Goal: Task Accomplishment & Management: Complete application form

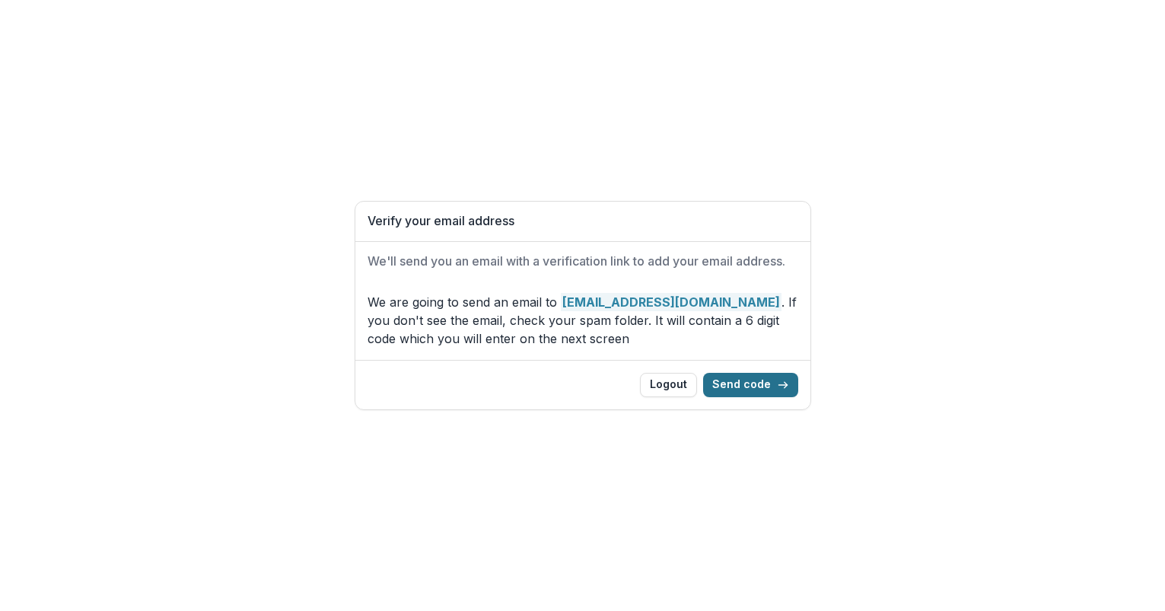
click at [752, 385] on button "Send code" at bounding box center [750, 385] width 95 height 24
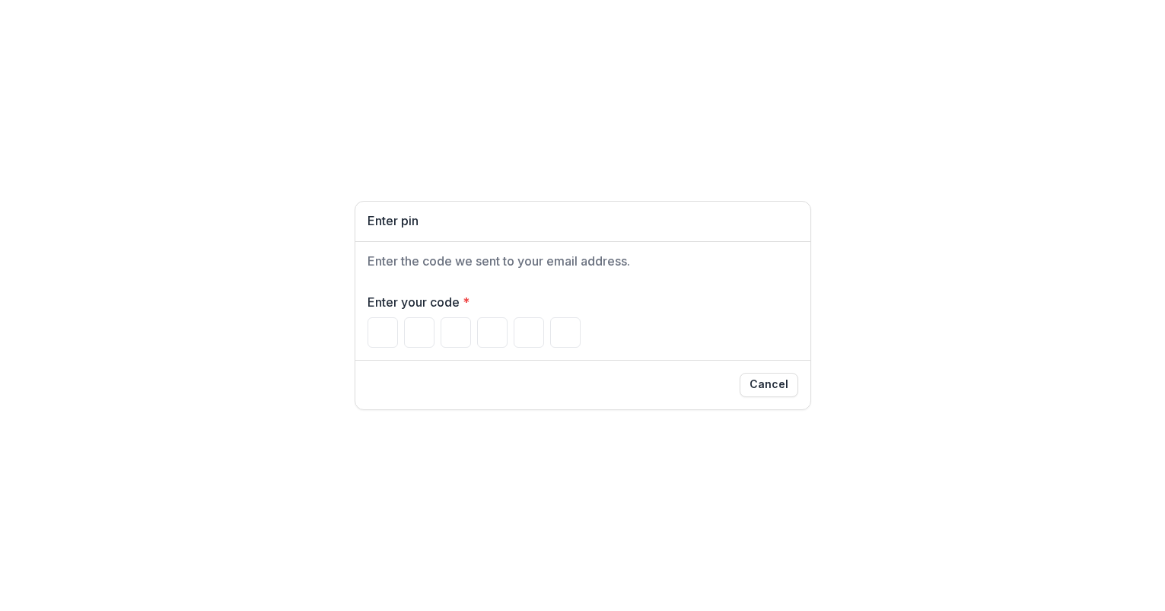
type input "*"
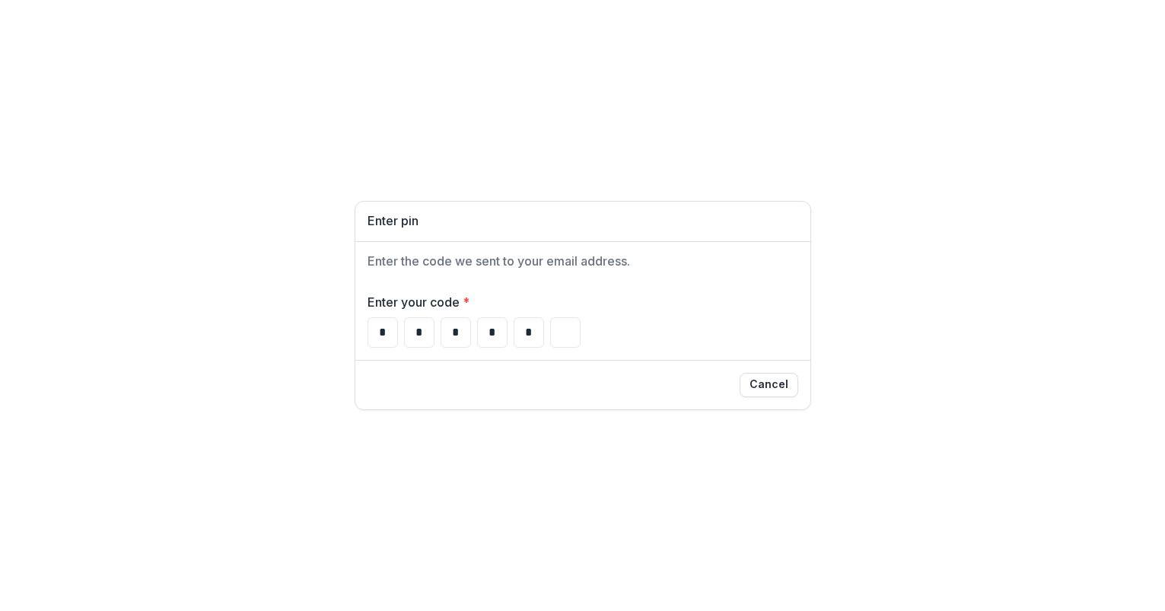
type input "*"
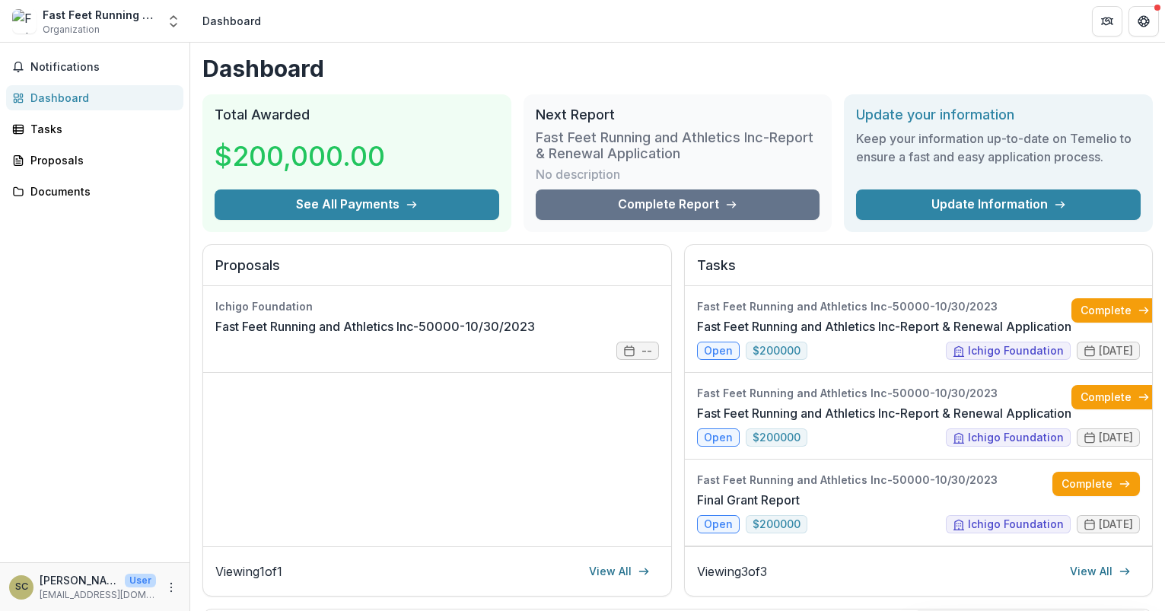
click at [510, 447] on div "Ichigo Foundation Fast Feet Running and Athletics Inc-50000-10/30/2023 --" at bounding box center [437, 416] width 468 height 260
click at [590, 134] on h3 "Fast Feet Running and Athletics Inc-Report & Renewal Application" at bounding box center [678, 145] width 285 height 33
click at [610, 196] on link "Complete Report" at bounding box center [678, 205] width 285 height 30
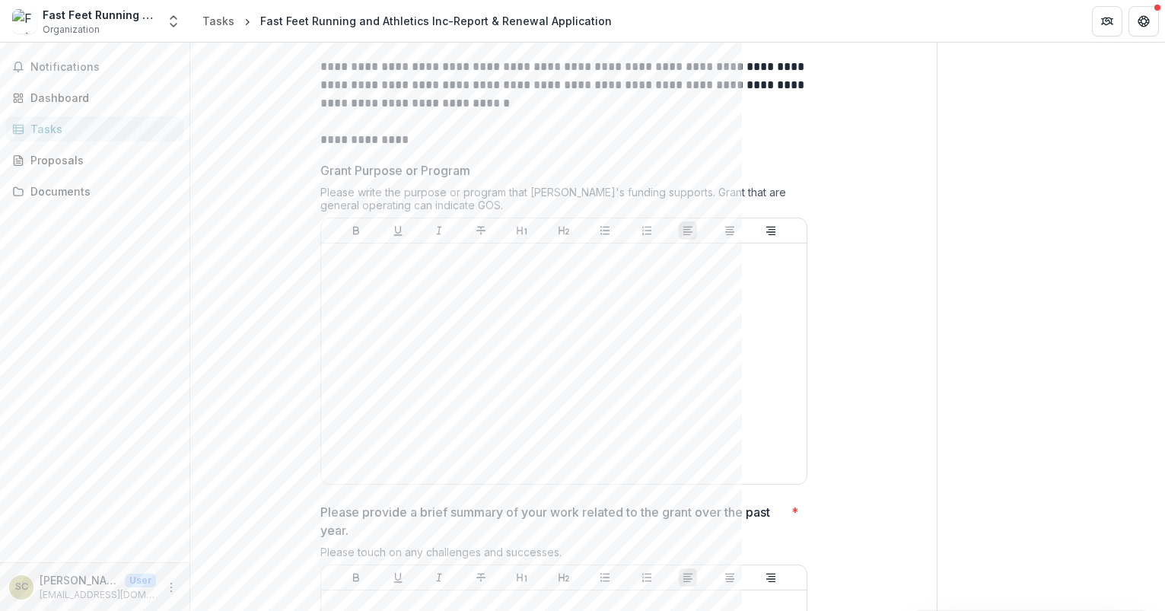
scroll to position [234, 0]
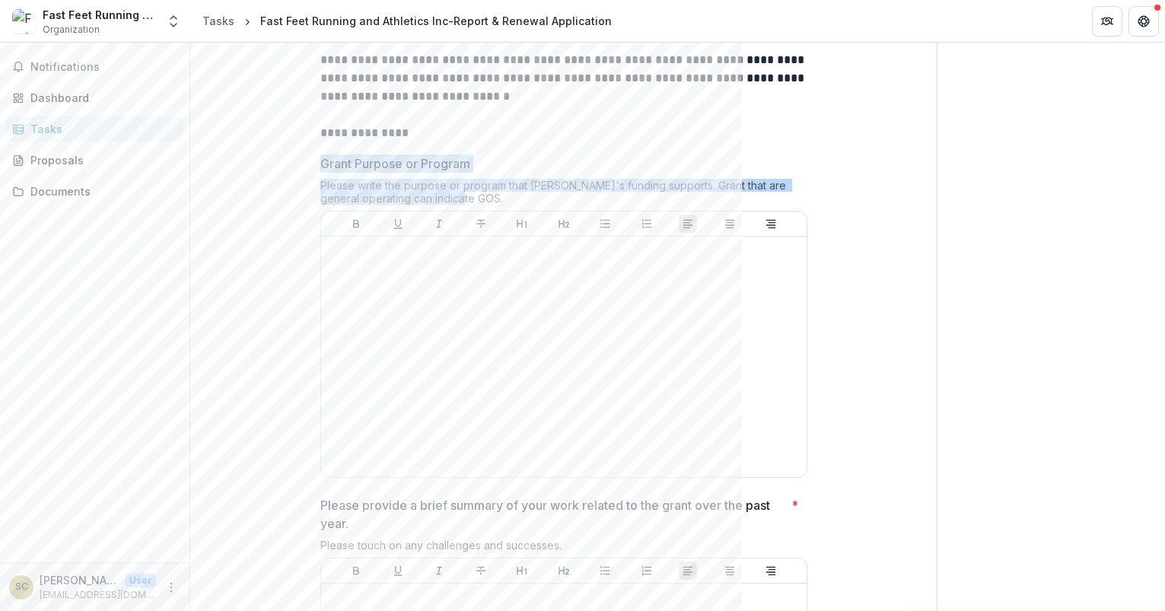
drag, startPoint x: 316, startPoint y: 163, endPoint x: 489, endPoint y: 213, distance: 180.7
copy div "Grant Purpose or Program Please write the purpose or program that [PERSON_NAME]…"
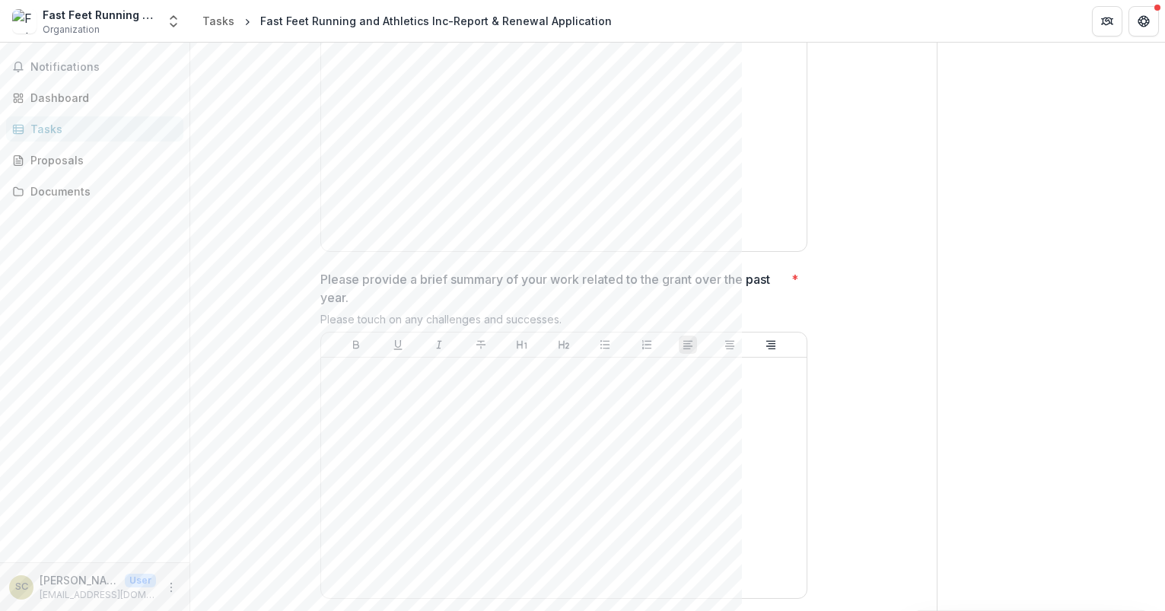
scroll to position [620, 0]
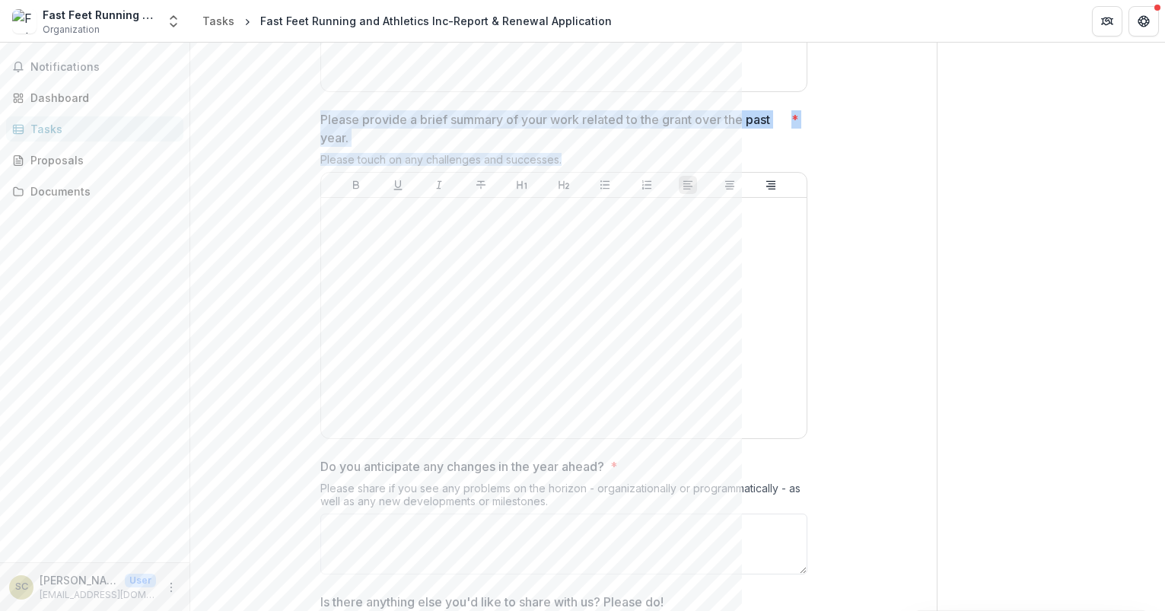
drag, startPoint x: 572, startPoint y: 161, endPoint x: 307, endPoint y: 109, distance: 269.9
click at [308, 109] on div "**********" at bounding box center [563, 392] width 511 height 1708
copy div "Please provide a brief summary of your work related to the grant over the past …"
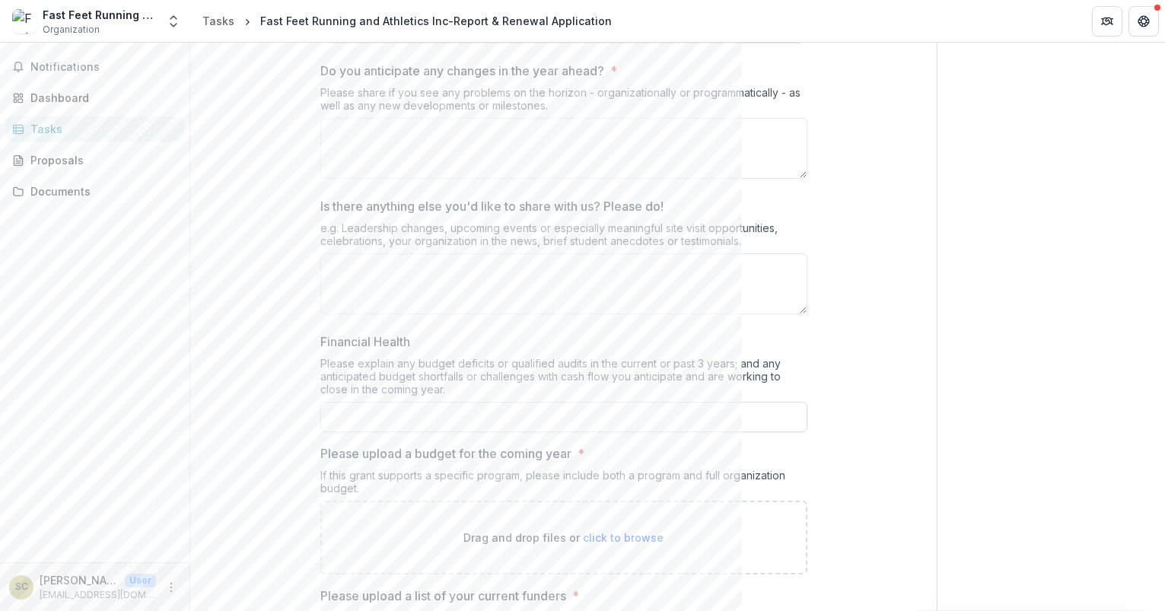
scroll to position [1018, 0]
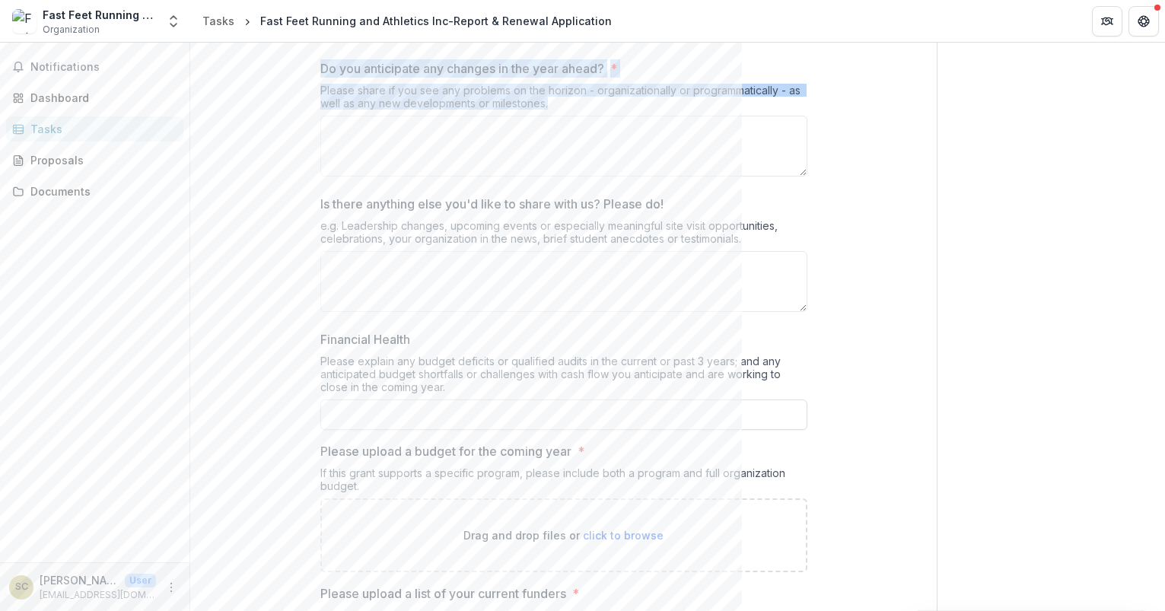
drag, startPoint x: 316, startPoint y: 62, endPoint x: 555, endPoint y: 108, distance: 243.3
copy div "Do you anticipate any changes in the year ahead? * Please share if you see any …"
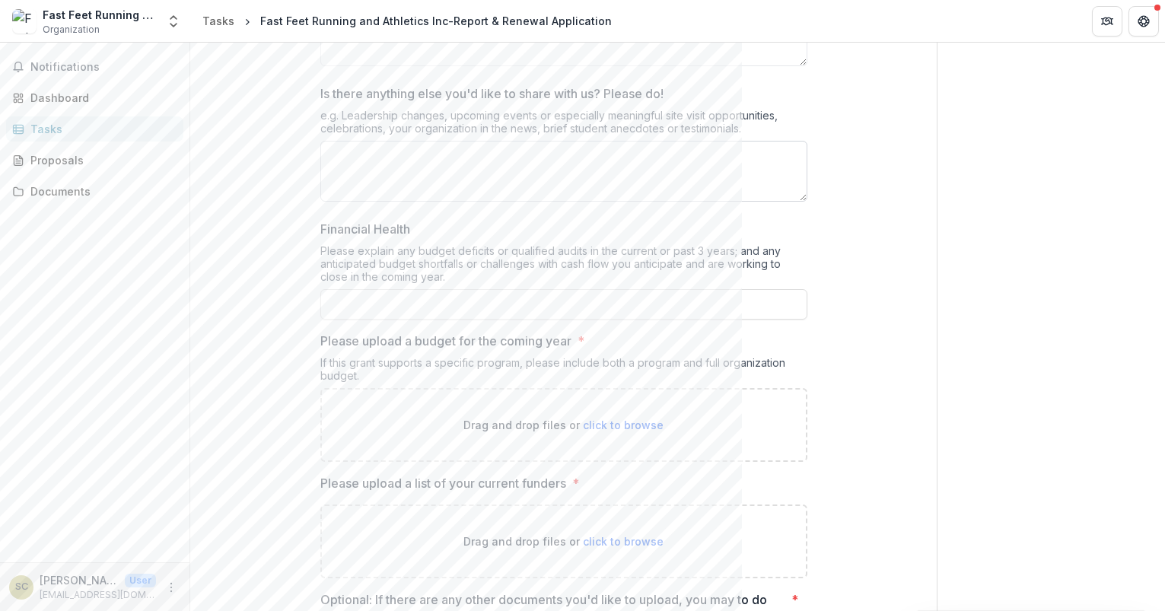
scroll to position [1133, 0]
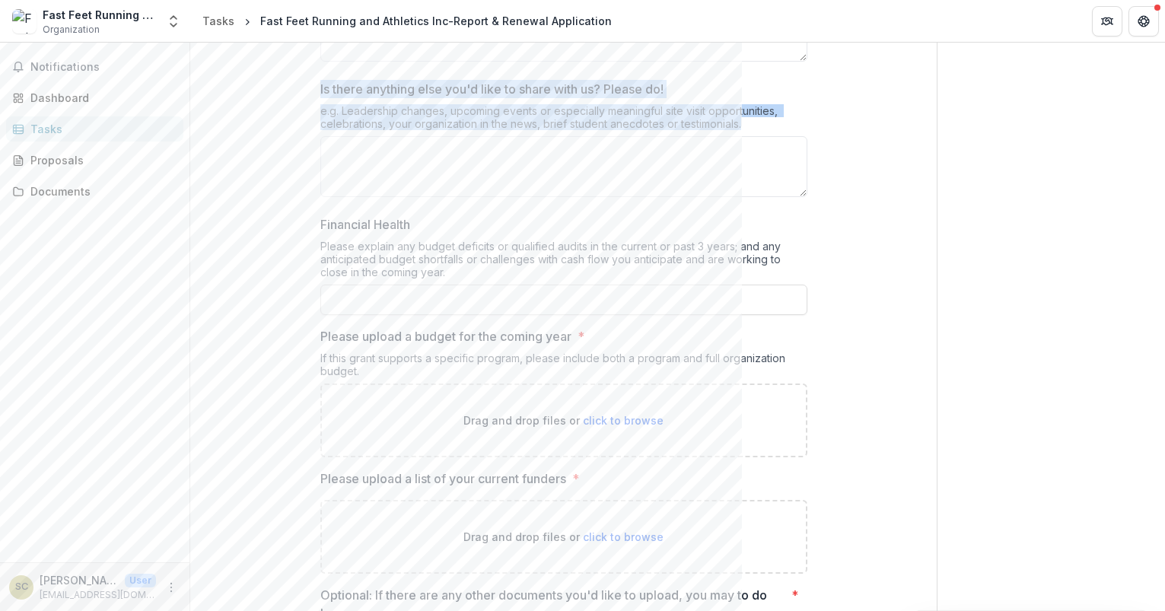
drag, startPoint x: 315, startPoint y: 88, endPoint x: 750, endPoint y: 128, distance: 437.1
copy div "Is there anything else you'd like to share with us? Please do! e.g. Leadership …"
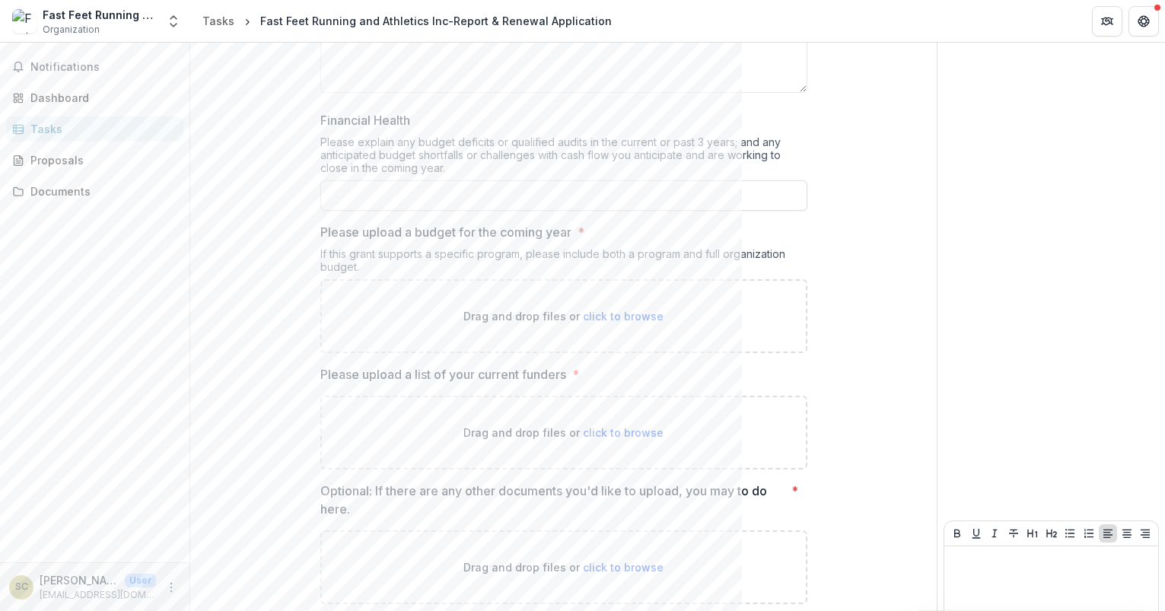
scroll to position [1240, 0]
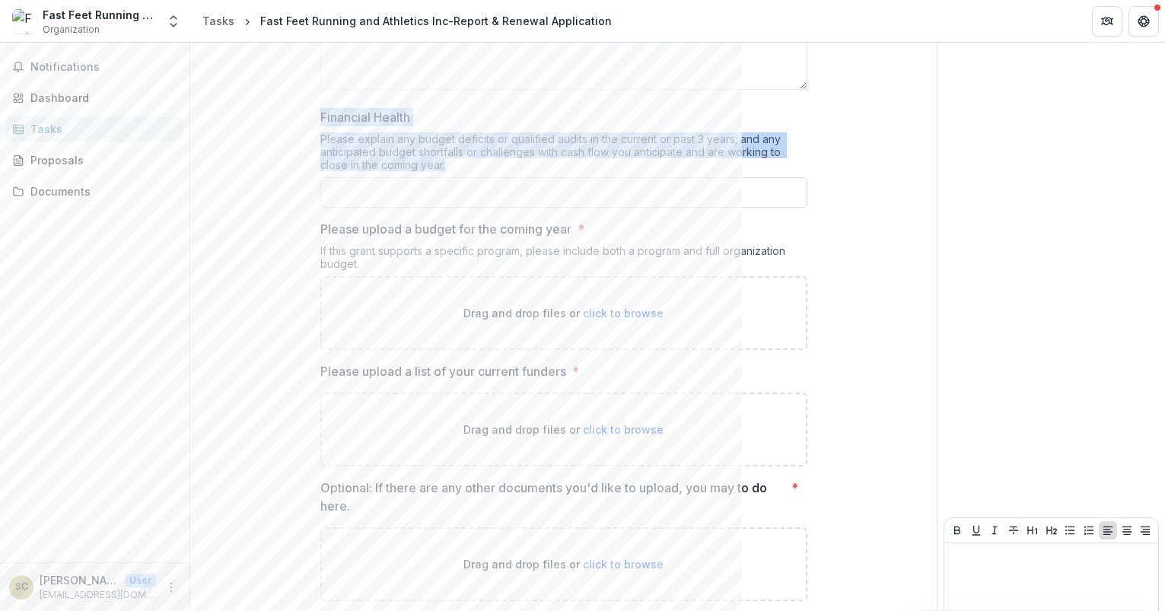
drag, startPoint x: 313, startPoint y: 108, endPoint x: 534, endPoint y: 170, distance: 229.2
copy div "Financial Health Please explain any budget deficits or qualified audits in the …"
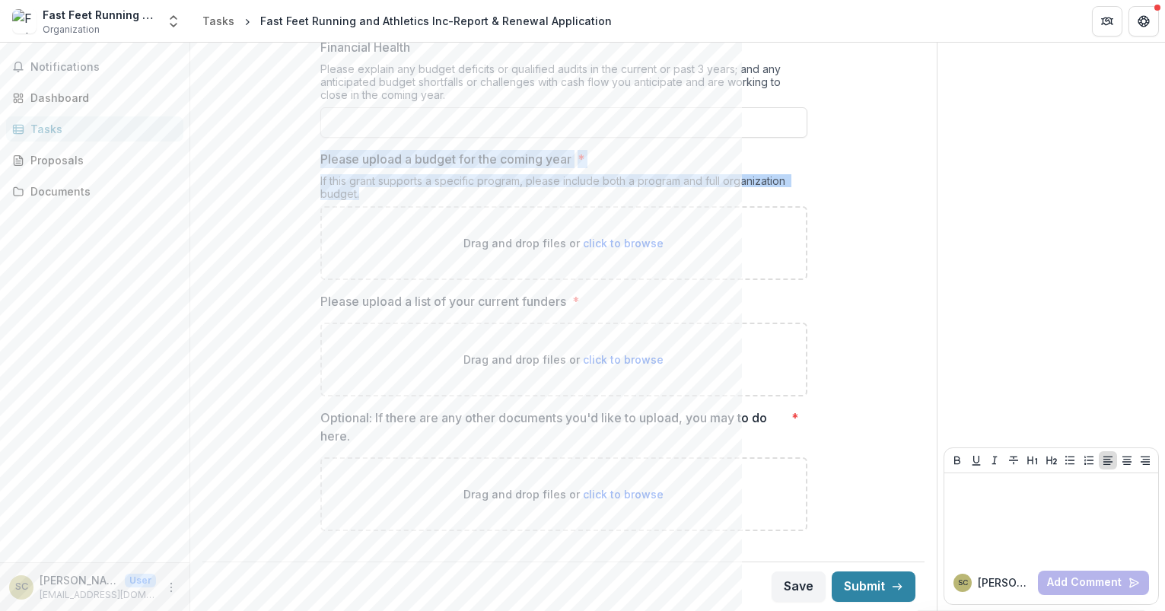
drag, startPoint x: 363, startPoint y: 192, endPoint x: 291, endPoint y: 148, distance: 84.3
copy div "Please upload a budget for the coming year * If this grant supports a specific …"
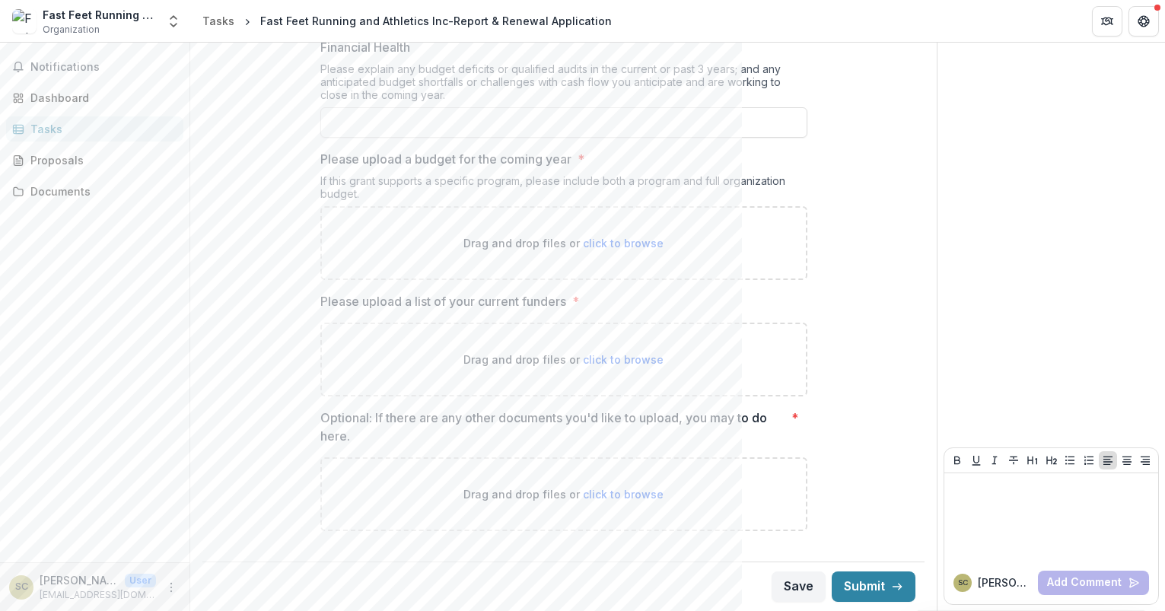
click at [527, 302] on p "Please upload a list of your current funders" at bounding box center [443, 301] width 246 height 18
copy p "Please upload a list of your current funders"
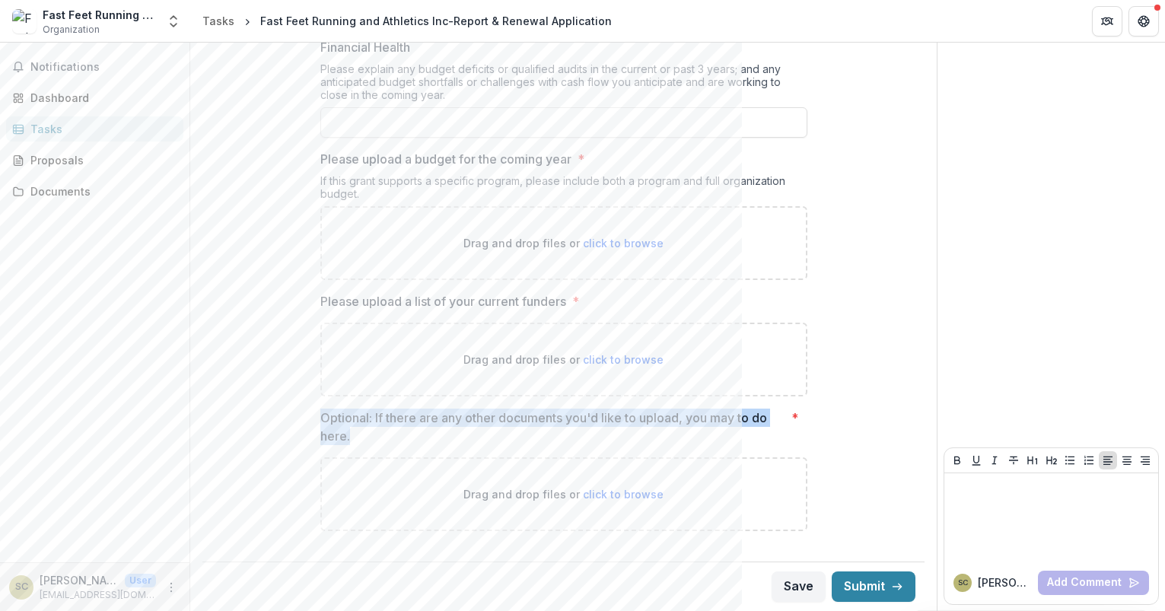
drag, startPoint x: 381, startPoint y: 431, endPoint x: 298, endPoint y: 410, distance: 85.5
copy p "Optional: If there are any other documents you'd like to upload, you may to do …"
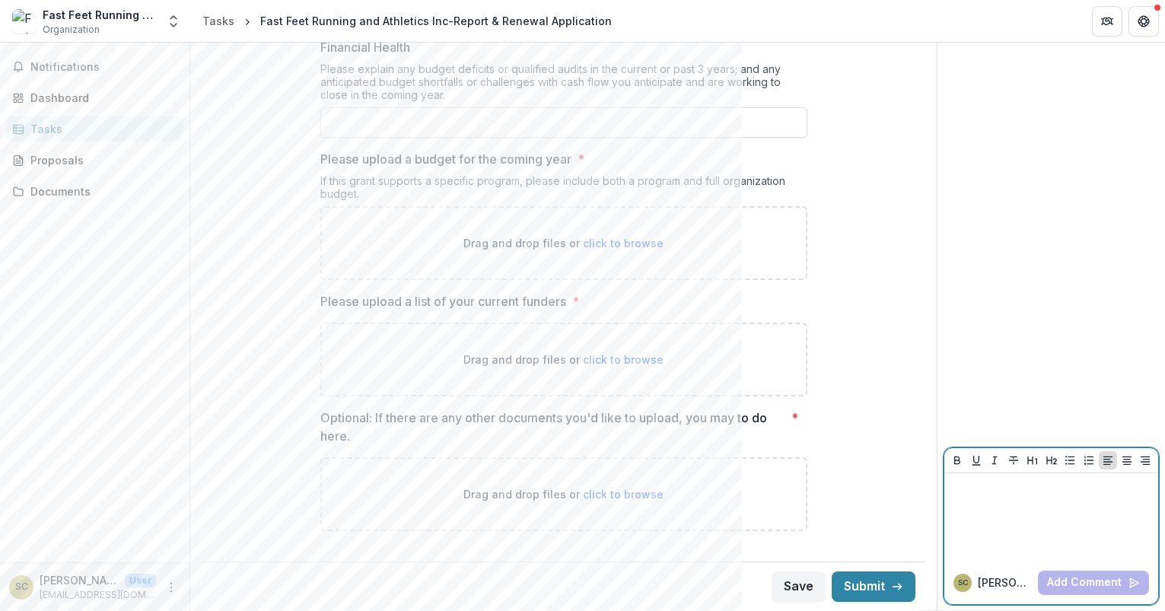
click at [985, 536] on div at bounding box center [1052, 517] width 202 height 76
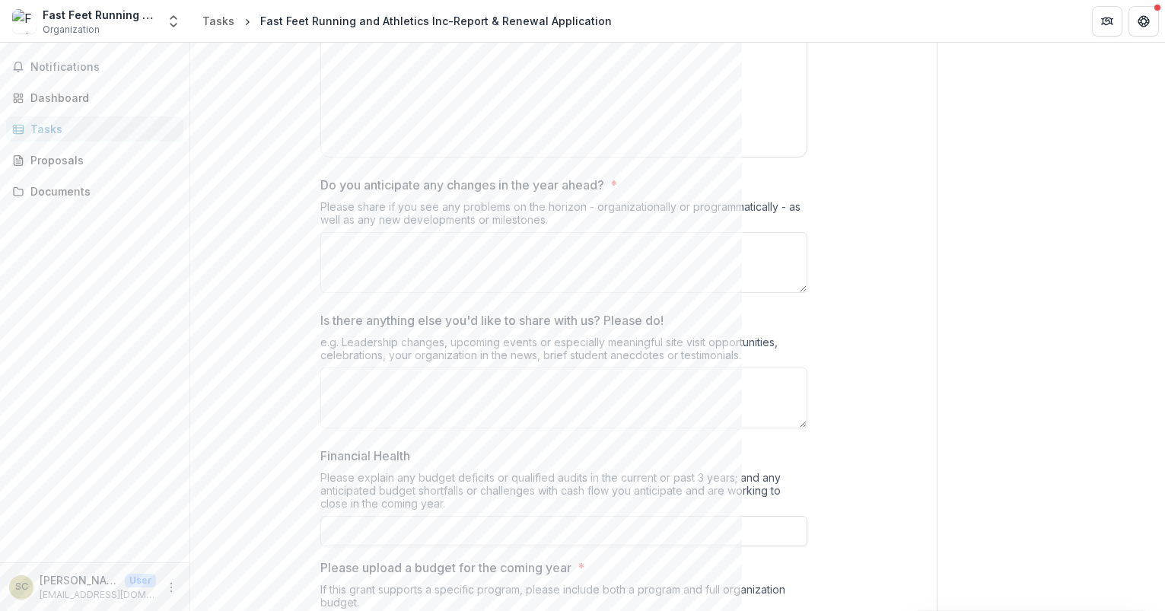
scroll to position [0, 0]
